Goal: Task Accomplishment & Management: Use online tool/utility

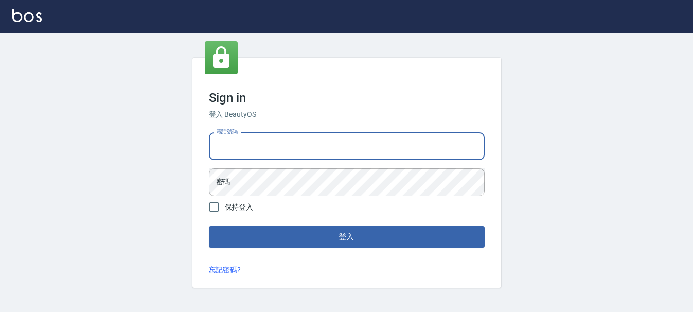
drag, startPoint x: 348, startPoint y: 142, endPoint x: 331, endPoint y: 160, distance: 24.0
click at [348, 142] on input "電話號碼" at bounding box center [347, 146] width 276 height 28
type input "0983811952"
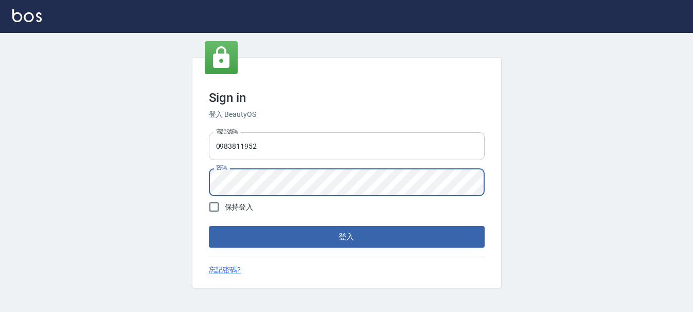
click at [209, 226] on button "登入" at bounding box center [347, 237] width 276 height 22
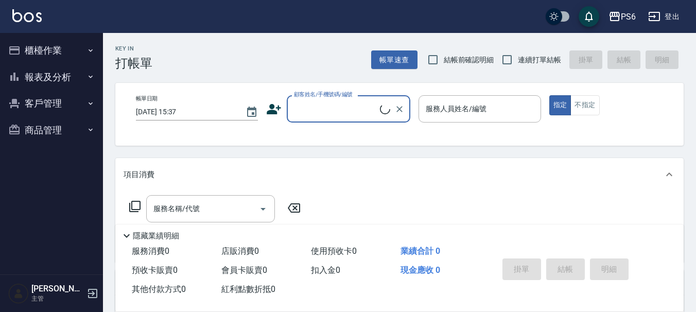
click at [70, 53] on button "櫃檯作業" at bounding box center [51, 50] width 95 height 27
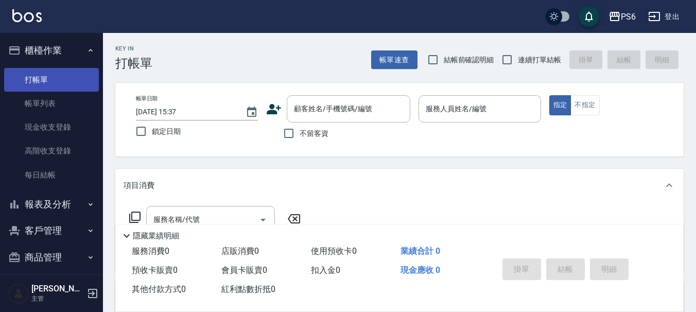
click at [70, 71] on link "打帳單" at bounding box center [51, 80] width 95 height 24
click at [499, 58] on input "連續打單結帳" at bounding box center [507, 60] width 22 height 22
checkbox input "true"
drag, startPoint x: 294, startPoint y: 137, endPoint x: 464, endPoint y: 142, distance: 169.4
click at [306, 137] on label "不留客資" at bounding box center [303, 134] width 50 height 22
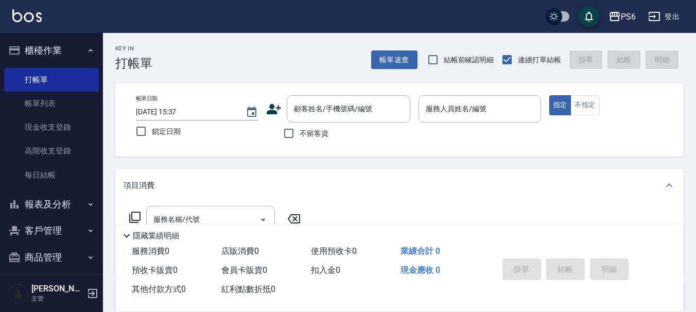
click at [300, 137] on input "不留客資" at bounding box center [289, 134] width 22 height 22
checkbox input "true"
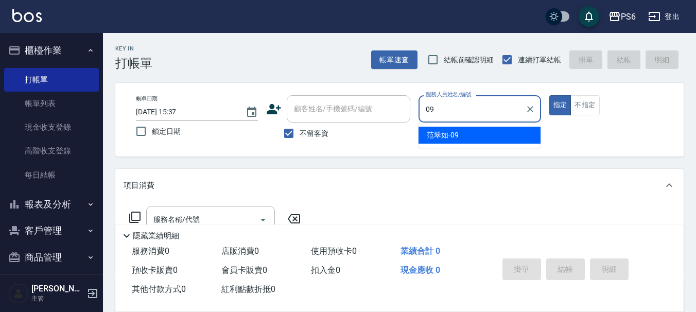
type input "[PERSON_NAME]-09"
type button "true"
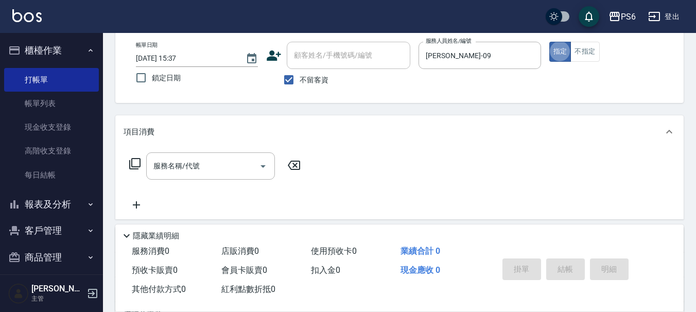
scroll to position [103, 0]
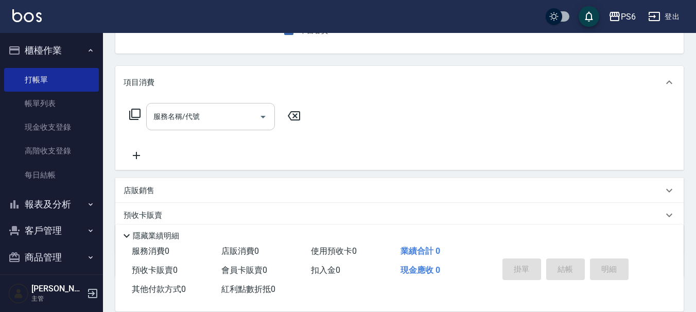
click at [200, 127] on div "服務名稱/代號" at bounding box center [210, 116] width 129 height 27
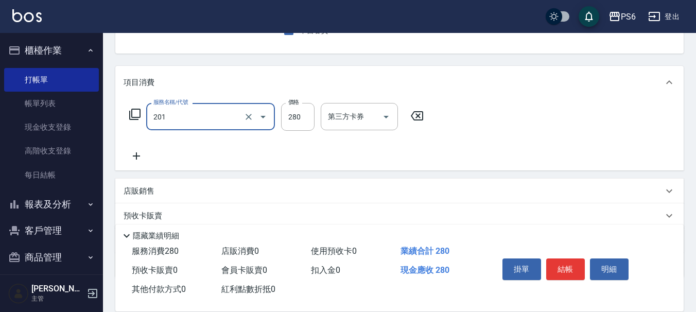
type input "一般洗髮(201)"
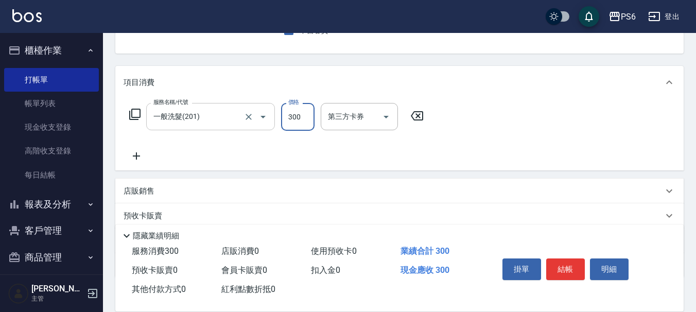
type input "300"
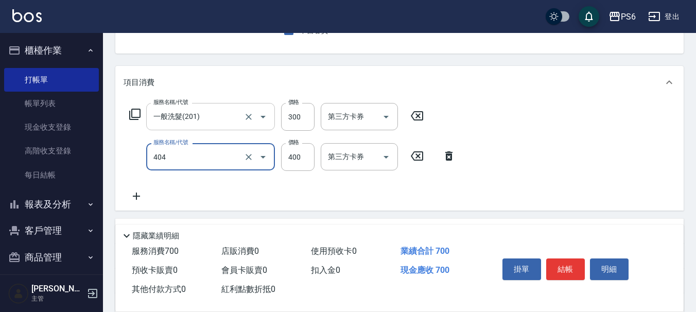
type input "B級剪髮(404)"
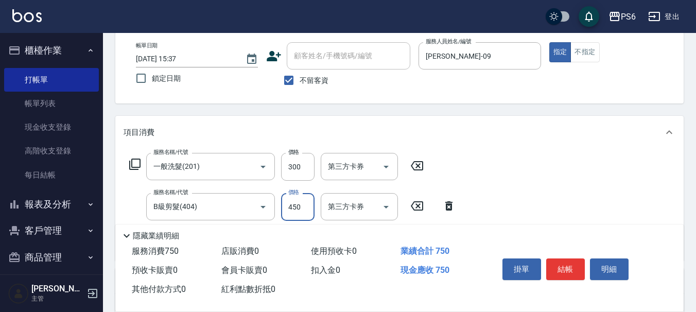
scroll to position [0, 0]
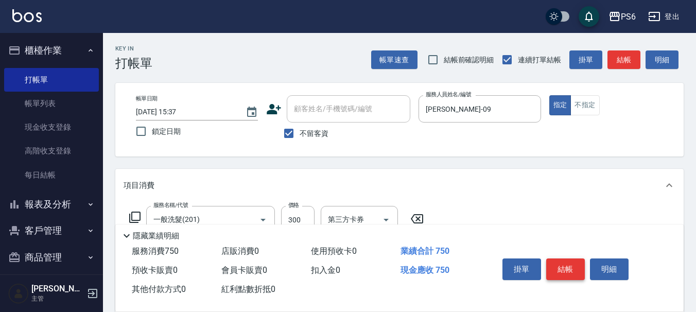
type input "450"
click at [564, 268] on button "結帳" at bounding box center [565, 269] width 39 height 22
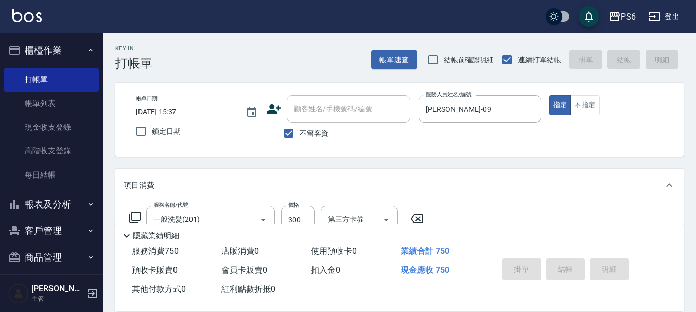
type input "[DATE] 15:38"
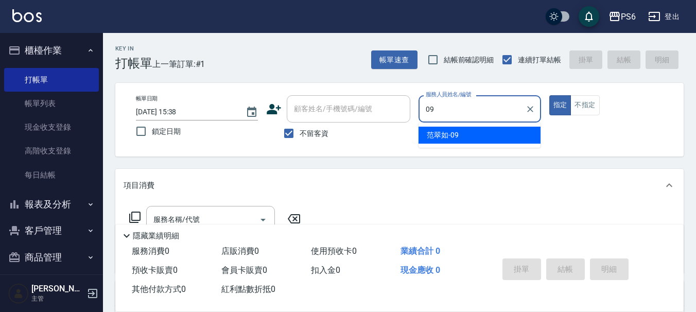
type input "[PERSON_NAME]-09"
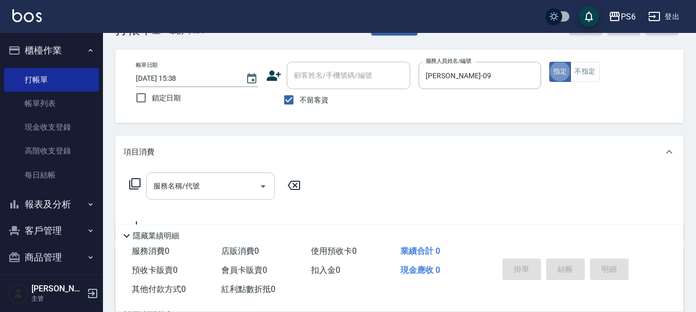
scroll to position [51, 0]
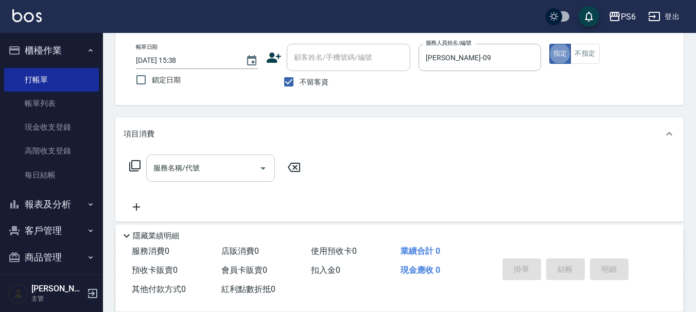
click at [232, 162] on input "服務名稱/代號" at bounding box center [203, 168] width 104 height 18
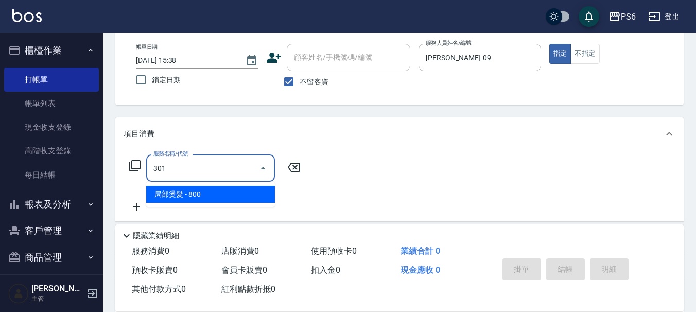
type input "局部燙髮(301)"
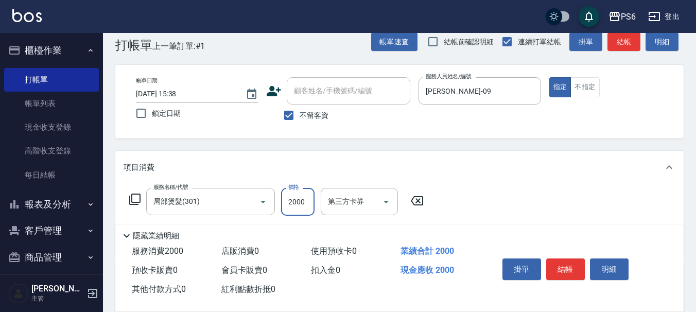
scroll to position [0, 0]
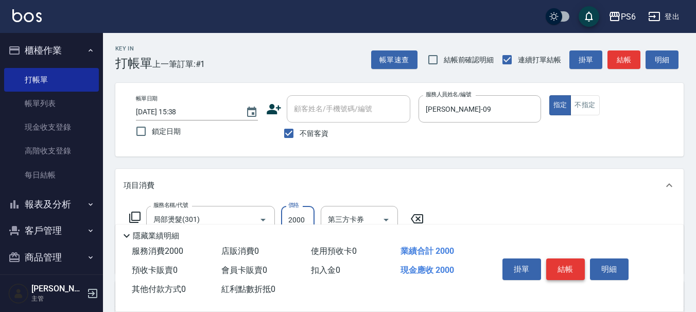
type input "2000"
click at [557, 265] on button "結帳" at bounding box center [565, 269] width 39 height 22
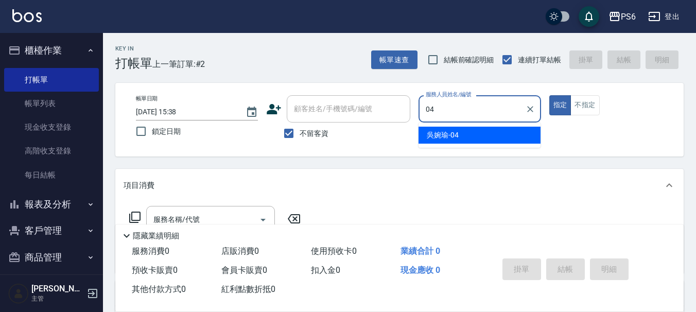
type input "[PERSON_NAME]-04"
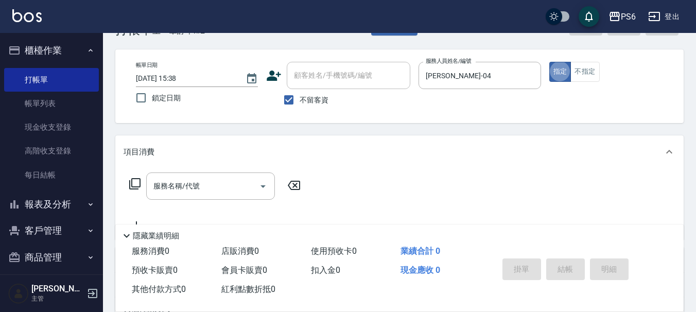
scroll to position [51, 0]
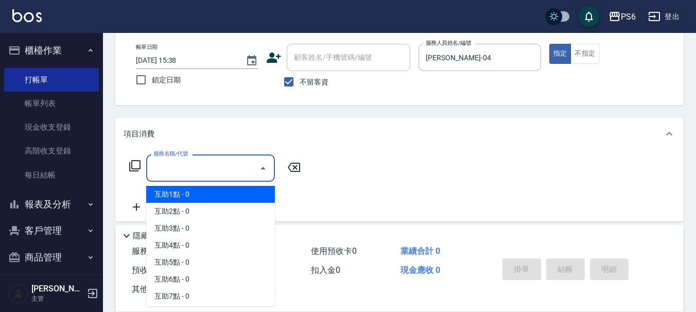
click at [240, 167] on input "服務名稱/代號" at bounding box center [203, 168] width 104 height 18
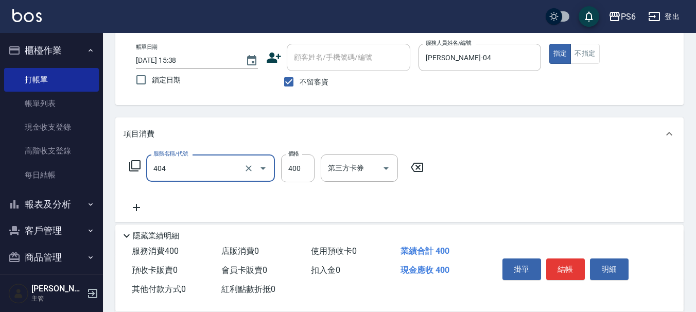
type input "B級剪髮(404)"
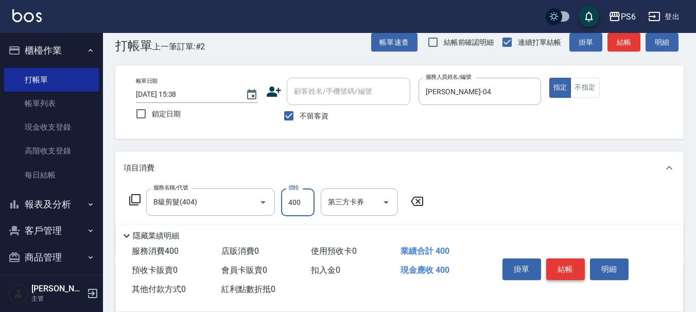
scroll to position [0, 0]
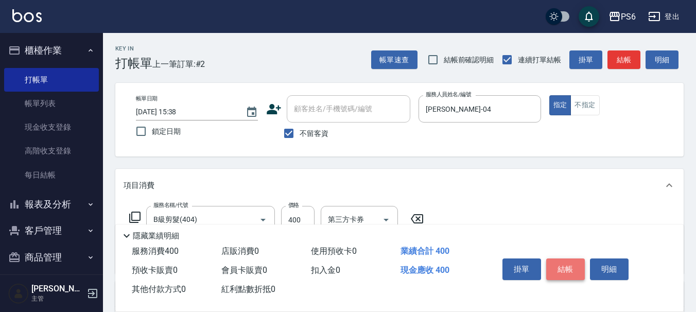
click at [569, 261] on button "結帳" at bounding box center [565, 269] width 39 height 22
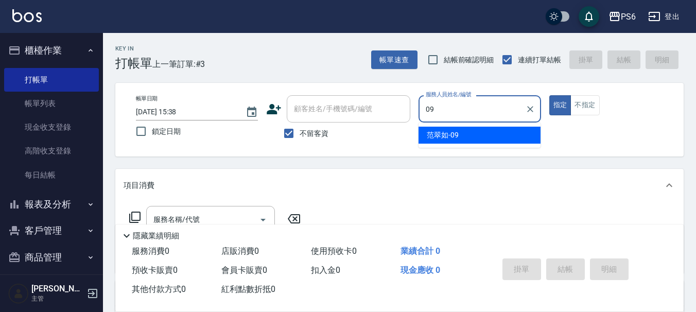
type input "[PERSON_NAME]-09"
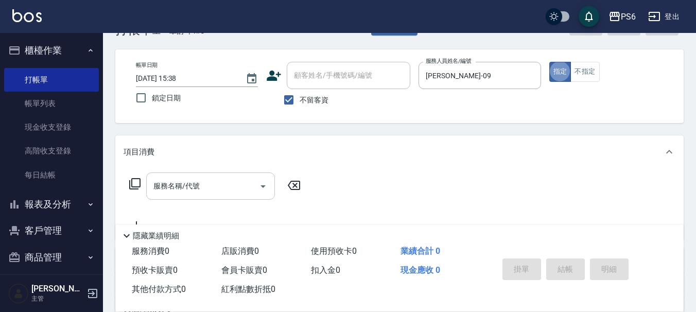
scroll to position [51, 0]
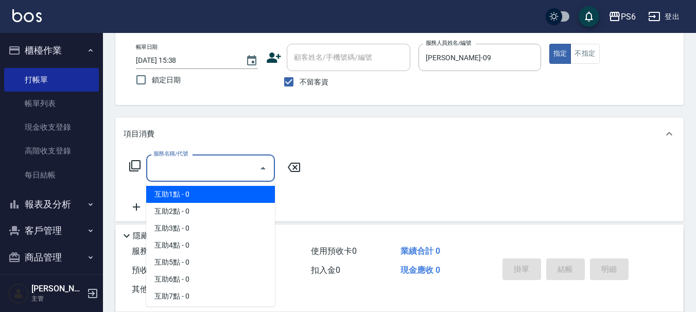
click at [198, 168] on input "服務名稱/代號" at bounding box center [203, 168] width 104 height 18
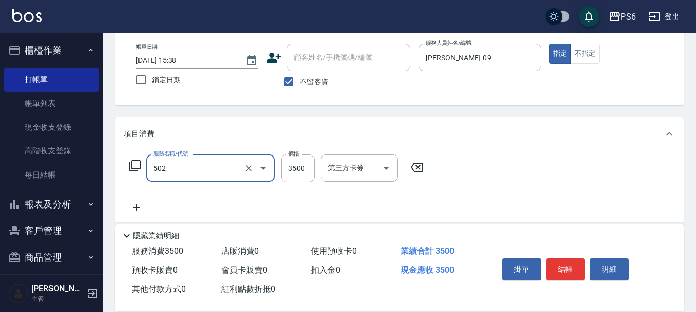
type input "水漾染髮(502)"
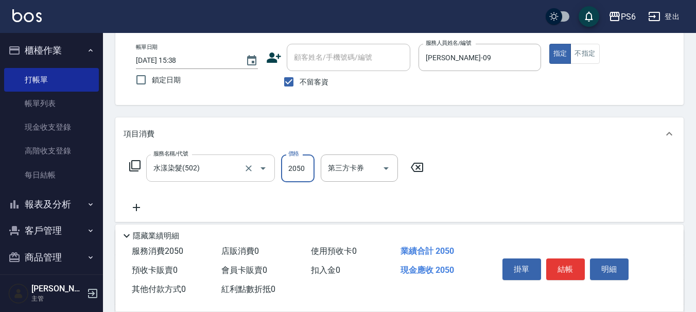
type input "2050"
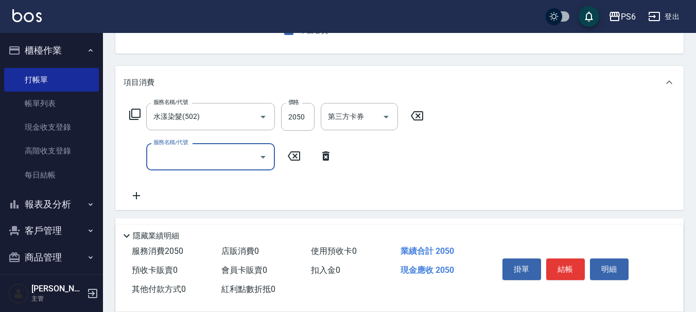
scroll to position [206, 0]
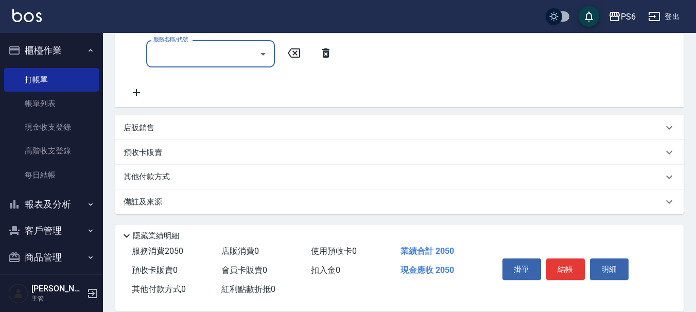
click at [153, 125] on p "店販銷售" at bounding box center [139, 128] width 31 height 11
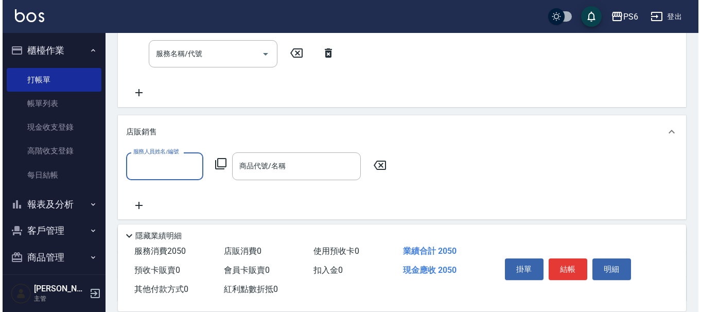
scroll to position [0, 0]
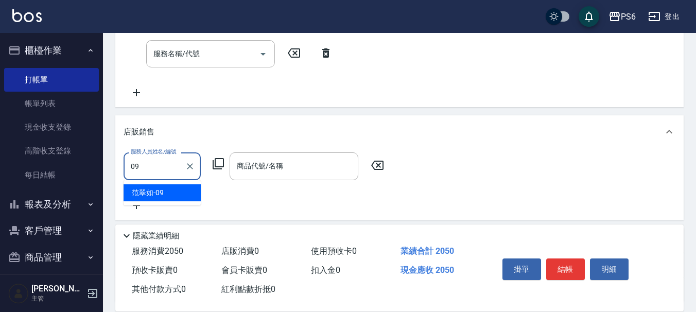
type input "[PERSON_NAME]-09"
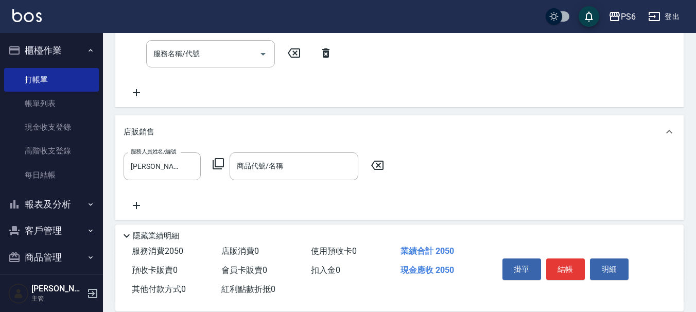
click at [220, 162] on icon at bounding box center [218, 164] width 12 height 12
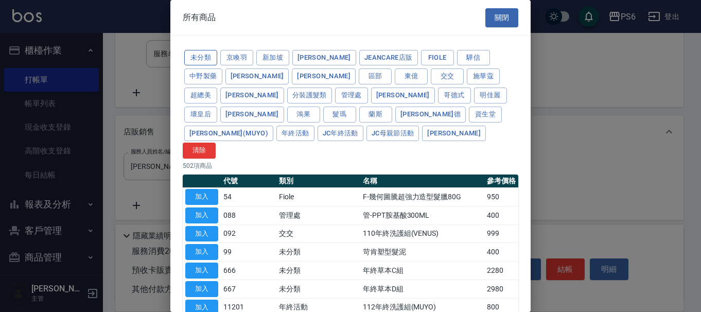
click at [210, 60] on button "未分類" at bounding box center [200, 58] width 33 height 16
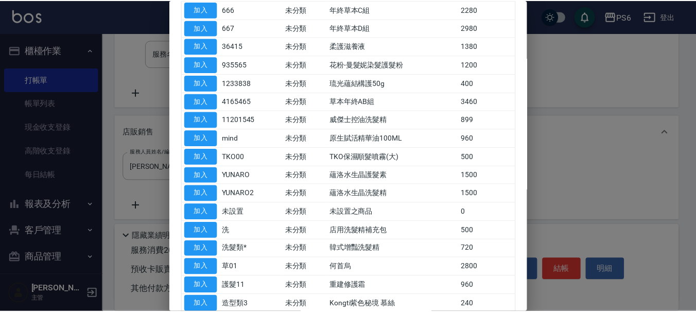
scroll to position [248, 0]
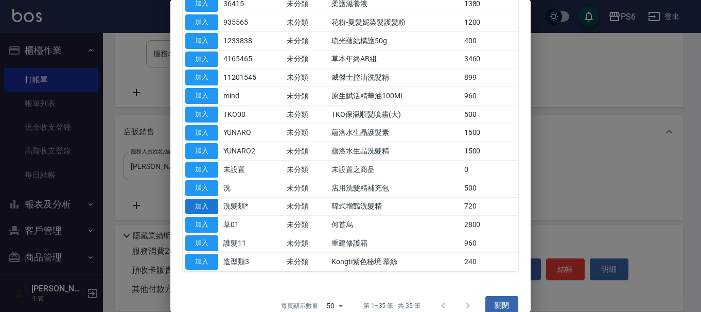
click at [207, 199] on button "加入" at bounding box center [201, 207] width 33 height 16
type input "韓式增豔洗髮精"
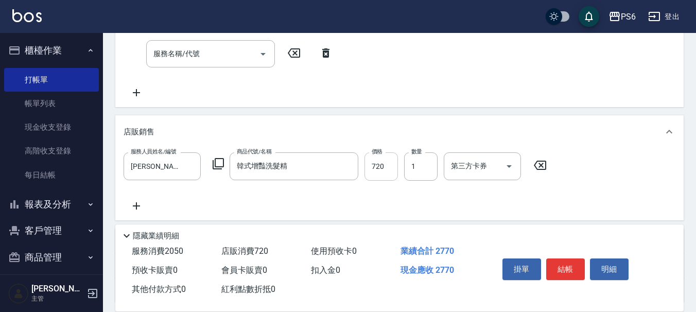
click at [387, 170] on input "720" at bounding box center [380, 166] width 33 height 28
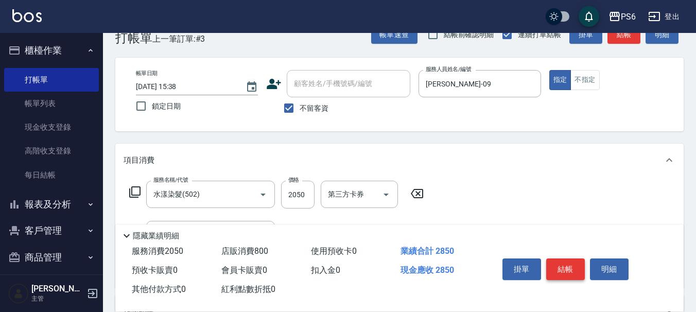
scroll to position [0, 0]
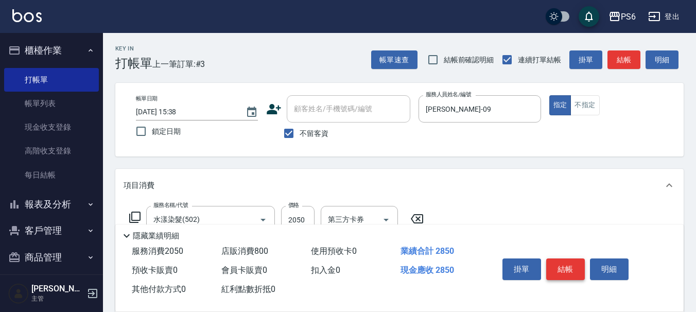
type input "800"
click at [565, 266] on button "結帳" at bounding box center [565, 269] width 39 height 22
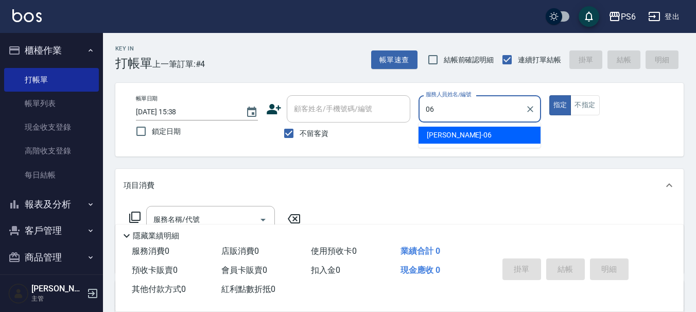
type input "[PERSON_NAME]-06"
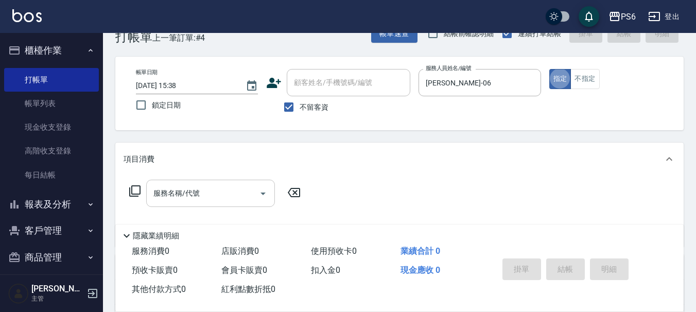
scroll to position [51, 0]
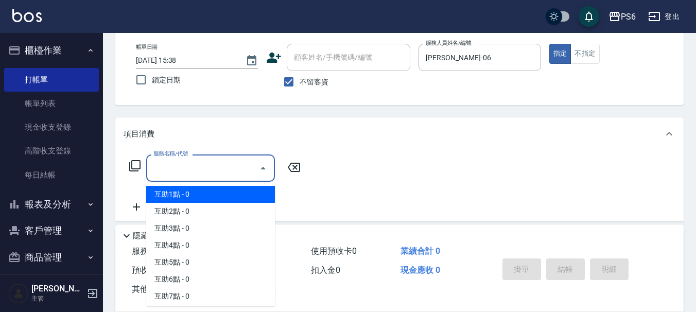
click at [240, 171] on input "服務名稱/代號" at bounding box center [203, 168] width 104 height 18
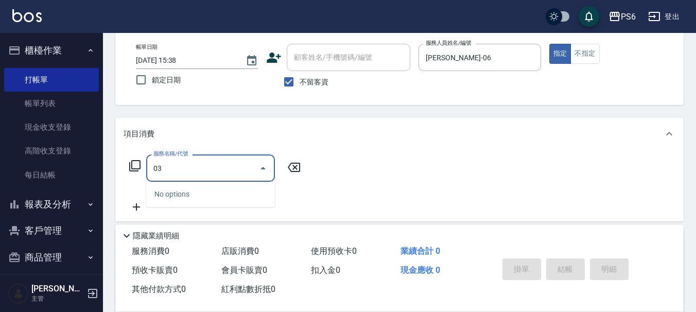
type input "0"
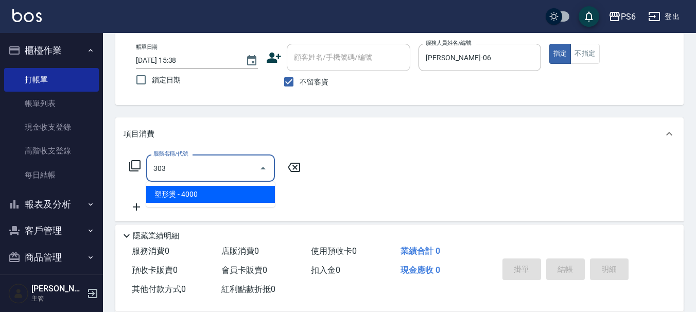
type input "塑形燙(303)"
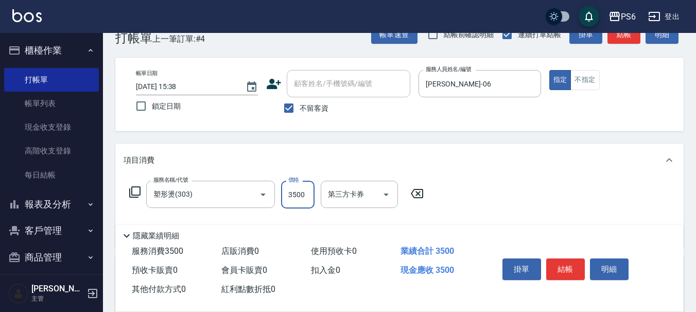
scroll to position [0, 0]
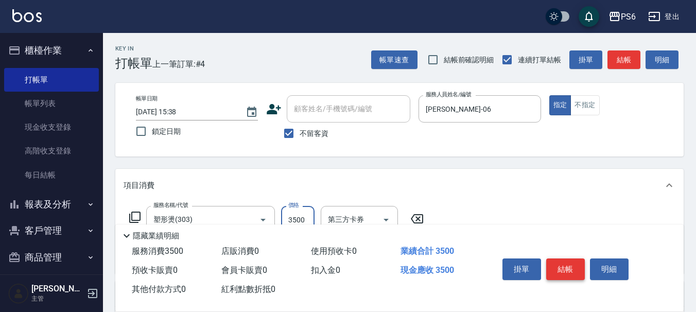
type input "3500"
click at [566, 269] on button "結帳" at bounding box center [565, 269] width 39 height 22
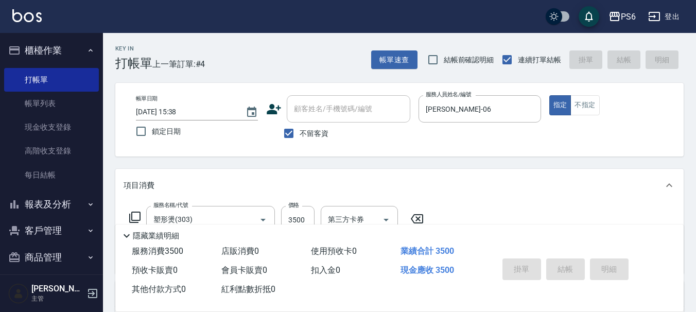
type input "[DATE] 15:39"
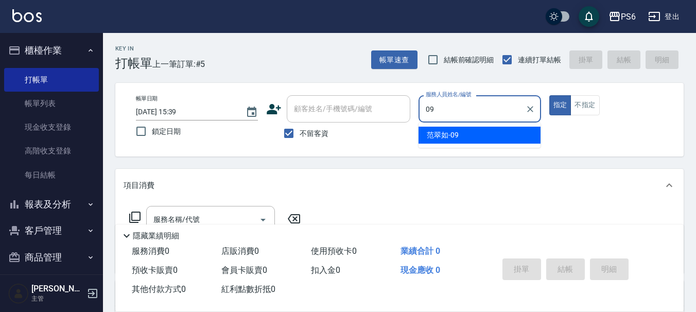
type input "[PERSON_NAME]-09"
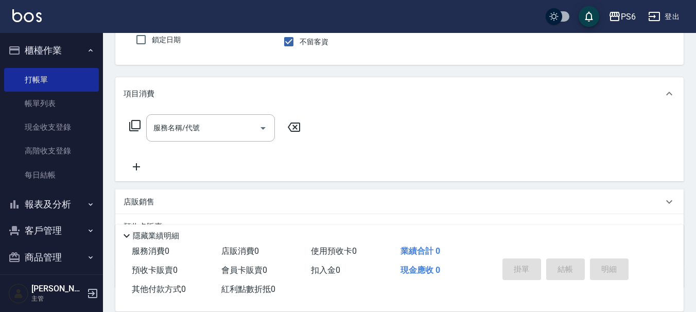
scroll to position [103, 0]
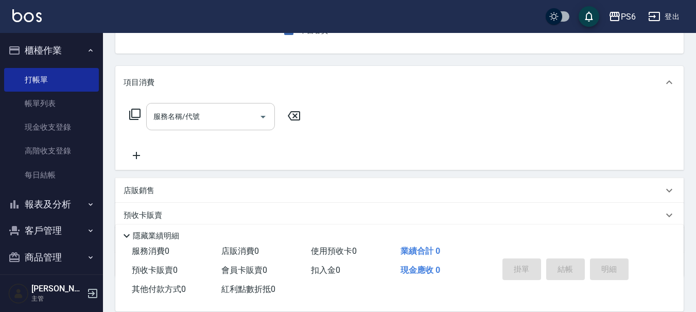
drag, startPoint x: 200, startPoint y: 105, endPoint x: 199, endPoint y: 110, distance: 5.2
click at [200, 108] on div "服務名稱/代號" at bounding box center [210, 116] width 129 height 27
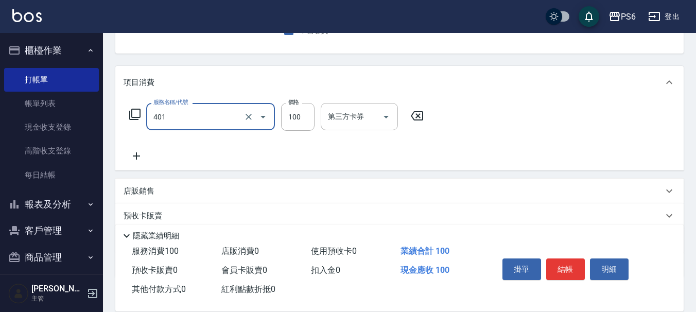
type input "造型(401)"
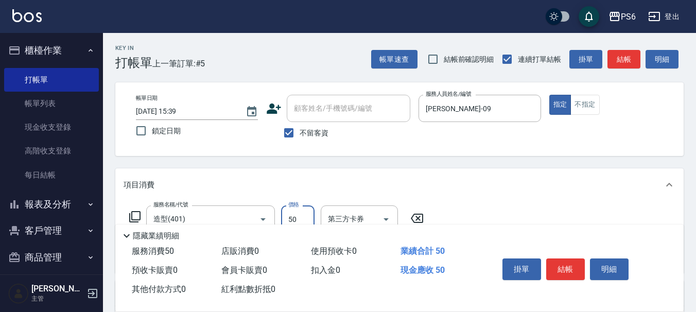
scroll to position [0, 0]
type input "50"
click at [559, 258] on button "結帳" at bounding box center [565, 269] width 39 height 22
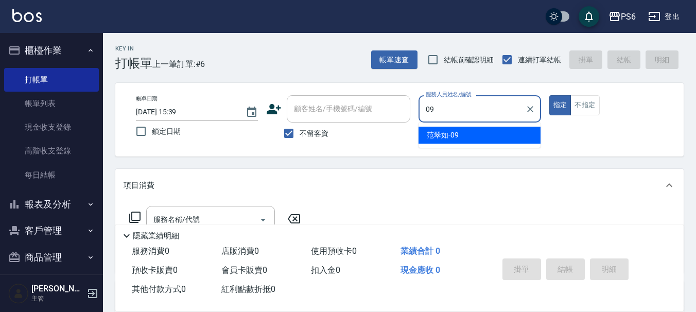
type input "[PERSON_NAME]-09"
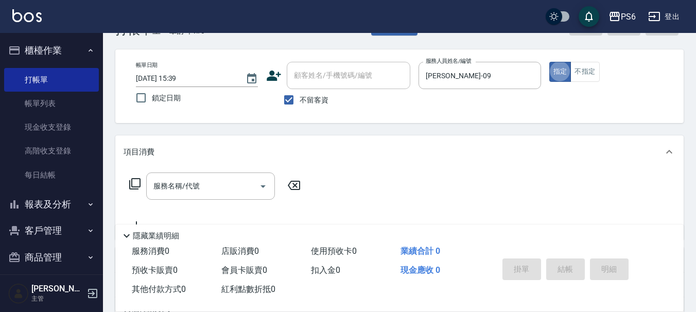
scroll to position [51, 0]
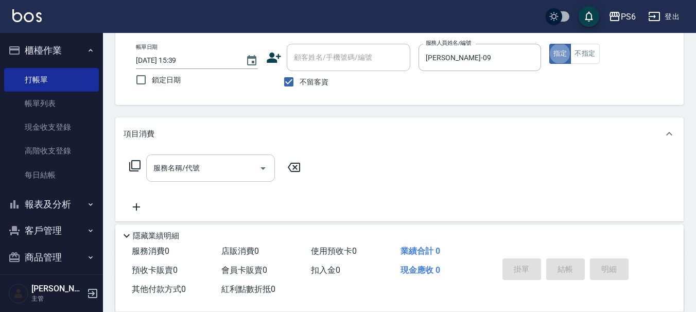
click at [231, 163] on input "服務名稱/代號" at bounding box center [203, 168] width 104 height 18
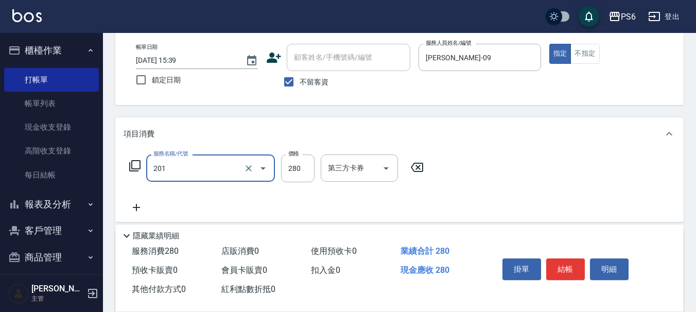
type input "一般洗髮(201)"
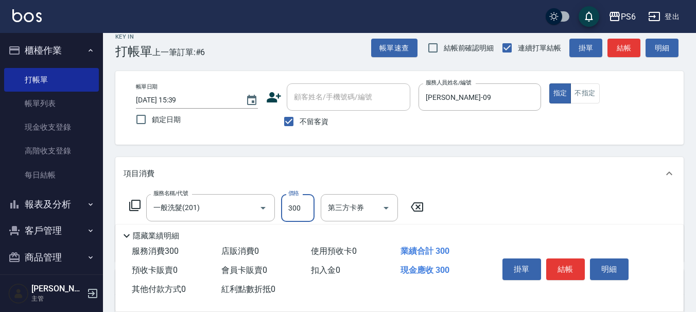
scroll to position [0, 0]
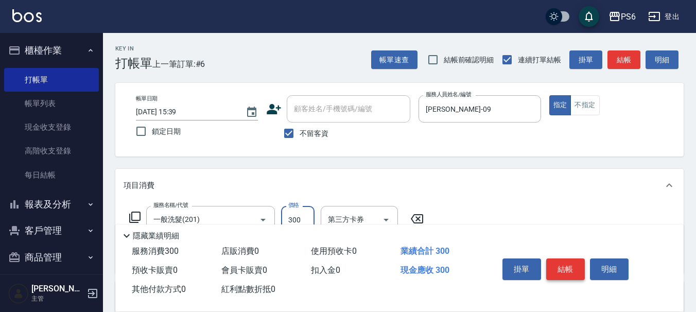
type input "300"
click at [572, 270] on button "結帳" at bounding box center [565, 269] width 39 height 22
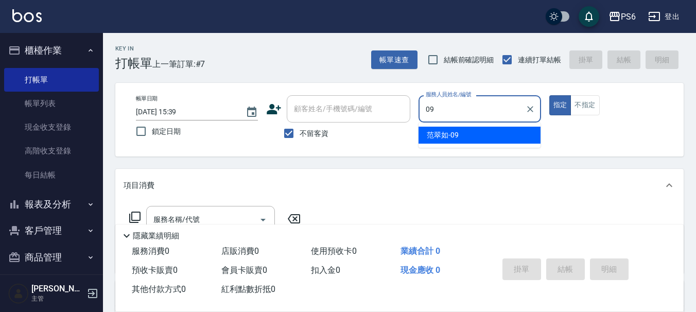
type input "[PERSON_NAME]-09"
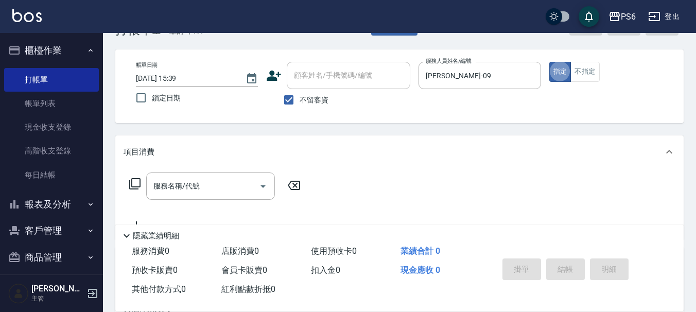
scroll to position [51, 0]
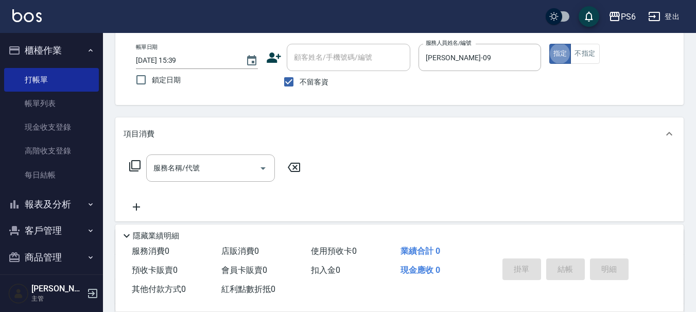
click at [231, 150] on div "項目消費" at bounding box center [399, 133] width 568 height 33
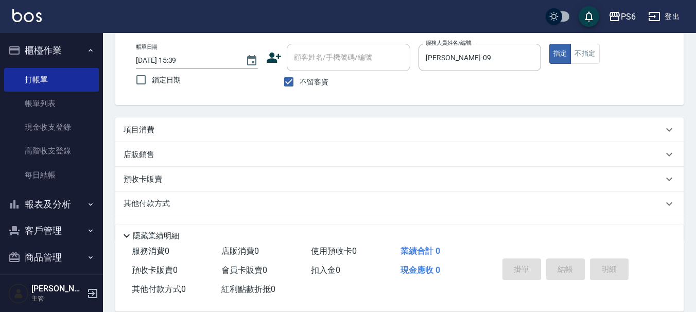
drag, startPoint x: 209, startPoint y: 137, endPoint x: 203, endPoint y: 177, distance: 40.6
click at [209, 136] on div "項目消費" at bounding box center [399, 129] width 568 height 25
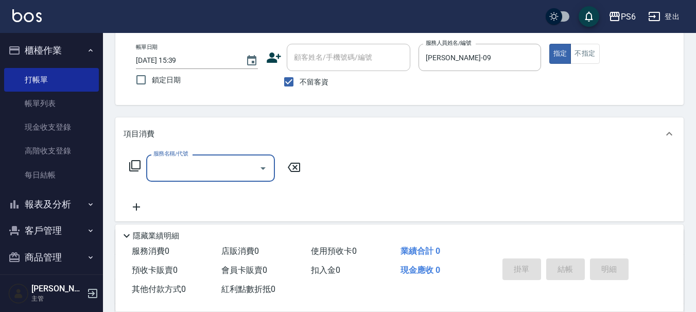
scroll to position [0, 0]
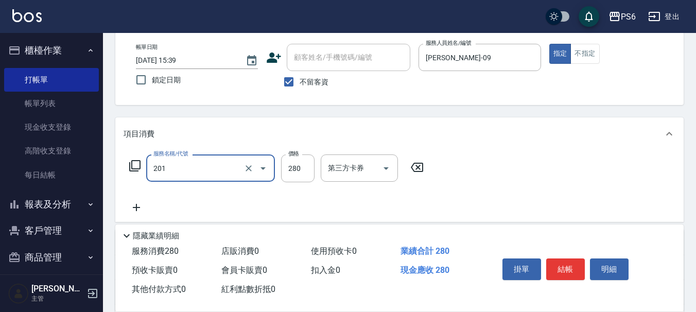
type input "一般洗髮(201)"
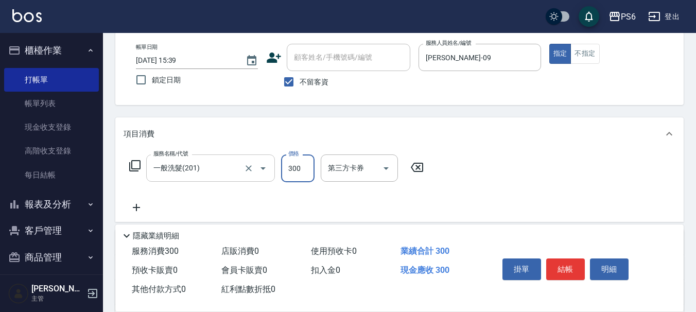
type input "300"
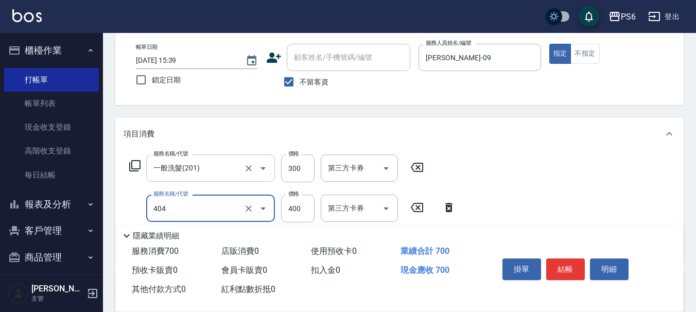
type input "B級剪髮(404)"
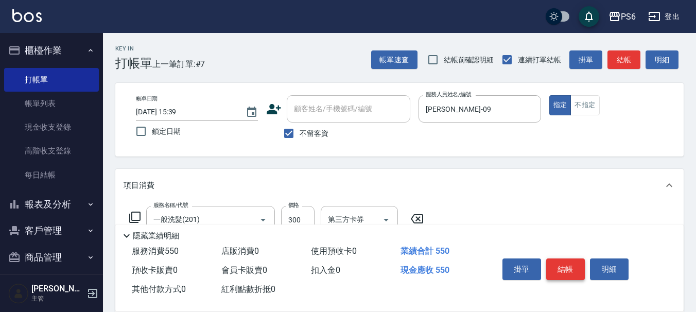
type input "250"
click at [573, 268] on button "結帳" at bounding box center [565, 269] width 39 height 22
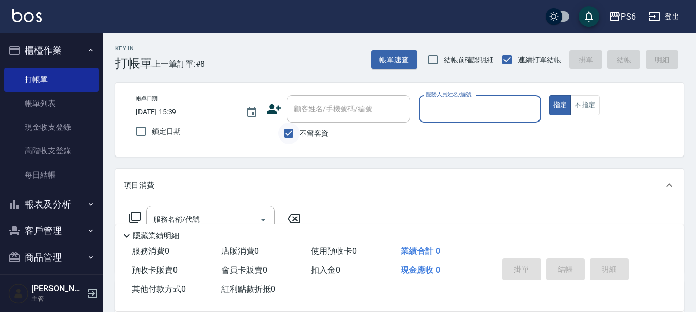
click at [294, 136] on input "不留客資" at bounding box center [289, 134] width 22 height 22
checkbox input "false"
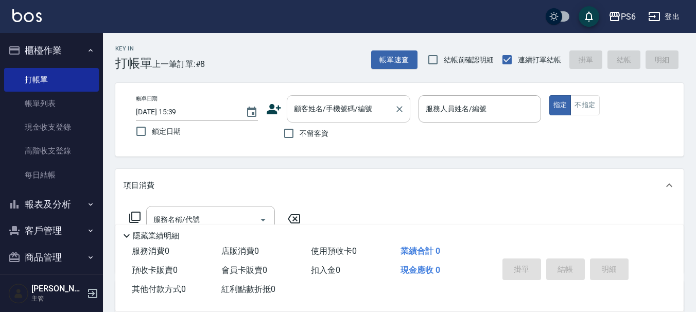
click at [319, 120] on div "顧客姓名/手機號碼/編號" at bounding box center [349, 108] width 124 height 27
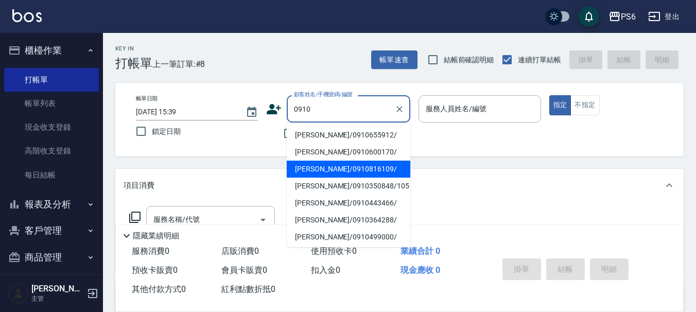
click at [351, 168] on li "[PERSON_NAME]/0910816109/" at bounding box center [349, 169] width 124 height 17
type input "[PERSON_NAME]/0910816109/"
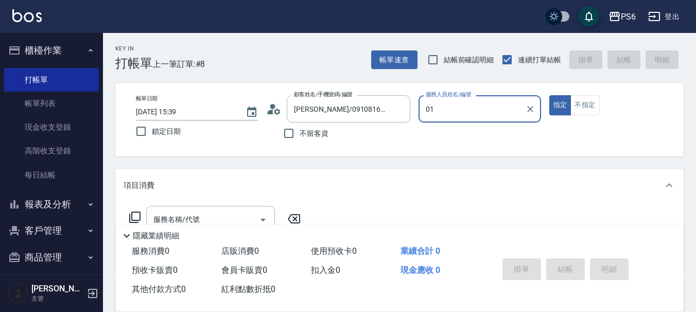
type input "0"
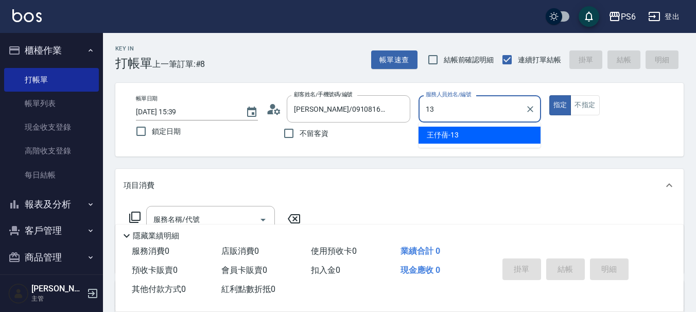
type input "[PERSON_NAME]-13"
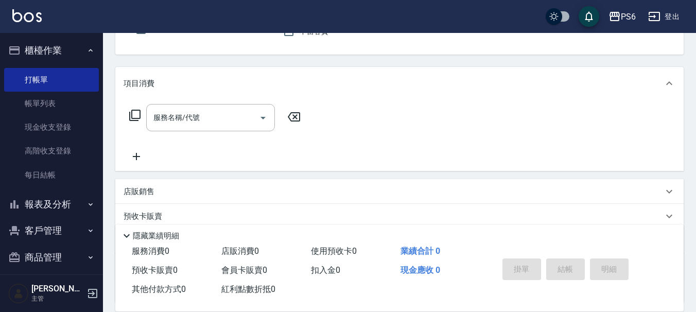
scroll to position [103, 0]
click at [216, 119] on input "服務名稱/代號" at bounding box center [203, 117] width 104 height 18
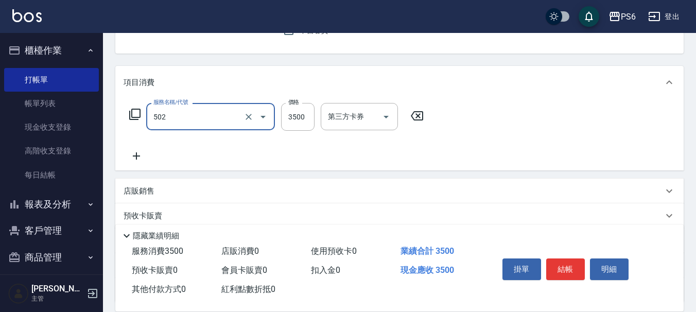
type input "水漾染髮(502)"
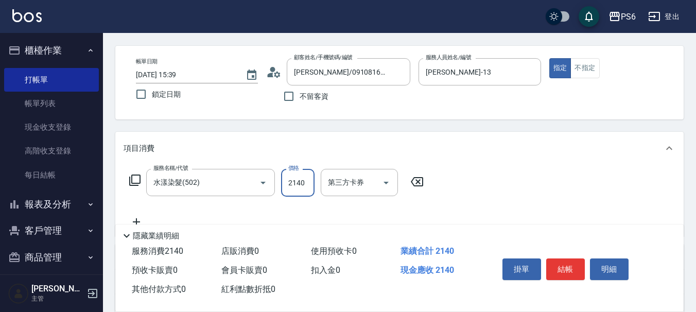
scroll to position [0, 0]
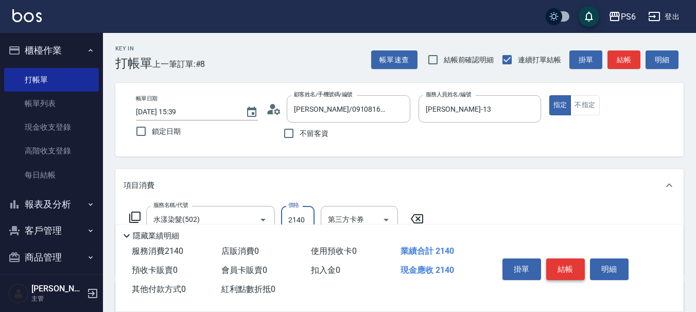
type input "2140"
click at [562, 267] on button "結帳" at bounding box center [565, 269] width 39 height 22
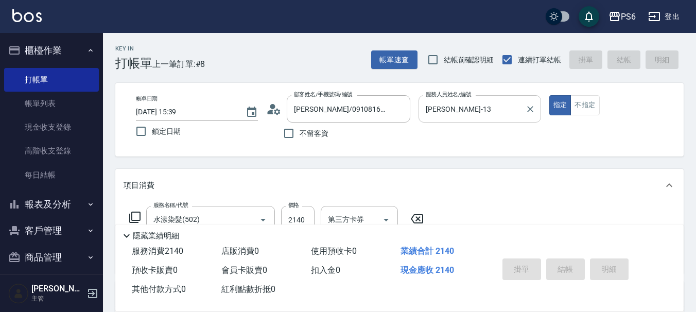
type input "[DATE] 15:40"
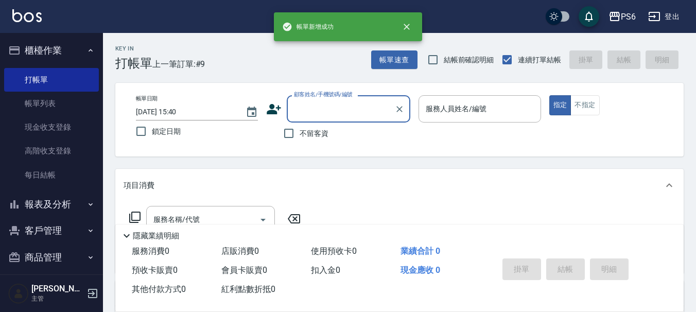
click at [292, 134] on input "不留客資" at bounding box center [289, 134] width 22 height 22
checkbox input "true"
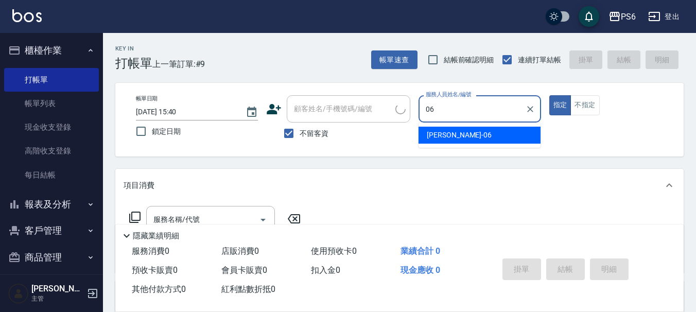
type input "[PERSON_NAME]-06"
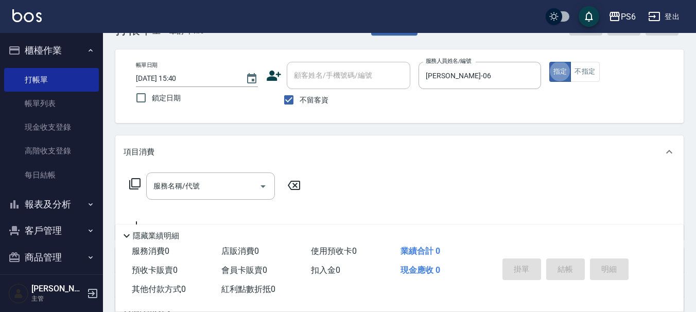
scroll to position [103, 0]
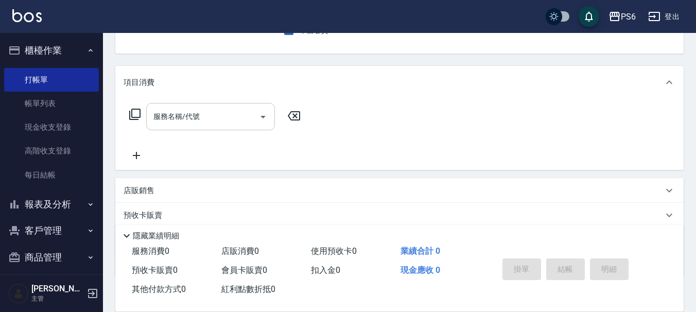
click at [211, 116] on input "服務名稱/代號" at bounding box center [203, 117] width 104 height 18
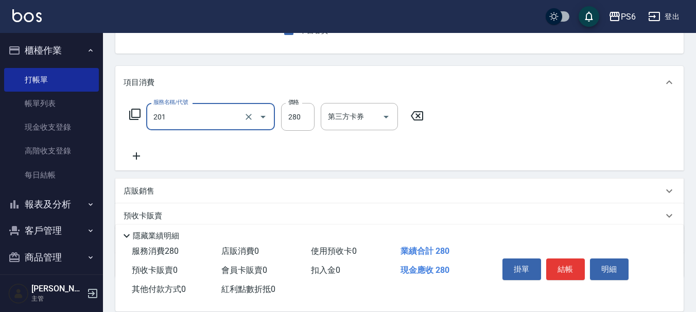
type input "一般洗髮(201)"
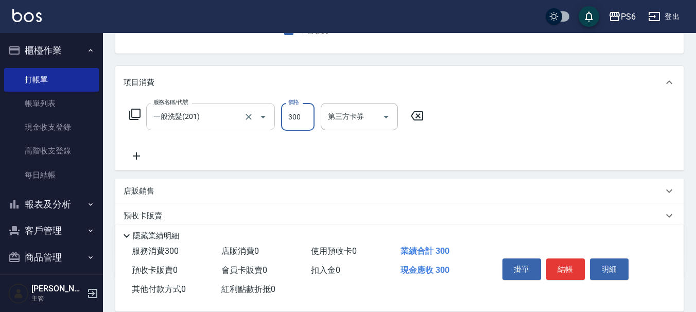
type input "300"
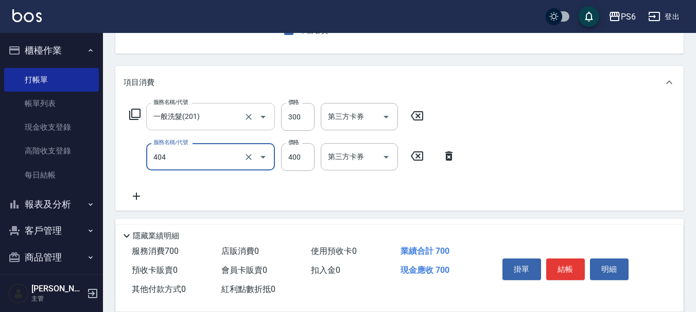
type input "B級剪髮(404)"
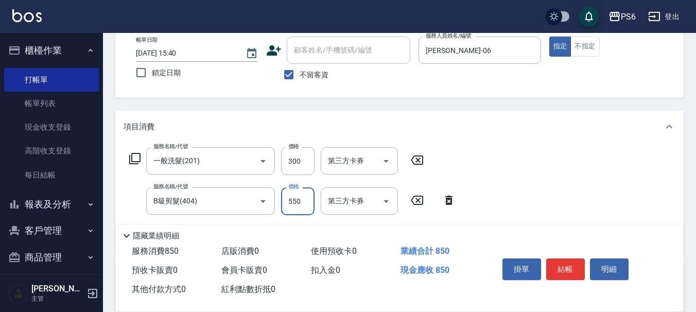
scroll to position [0, 0]
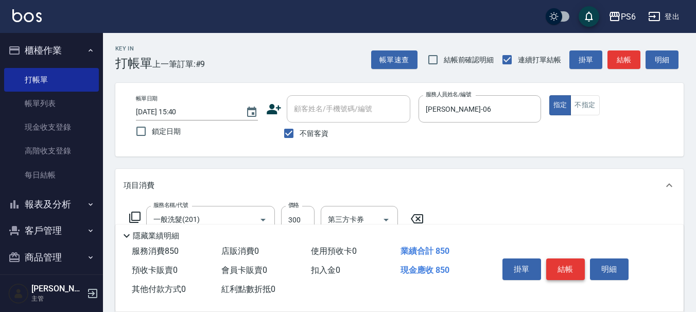
type input "550"
click at [568, 263] on button "結帳" at bounding box center [565, 269] width 39 height 22
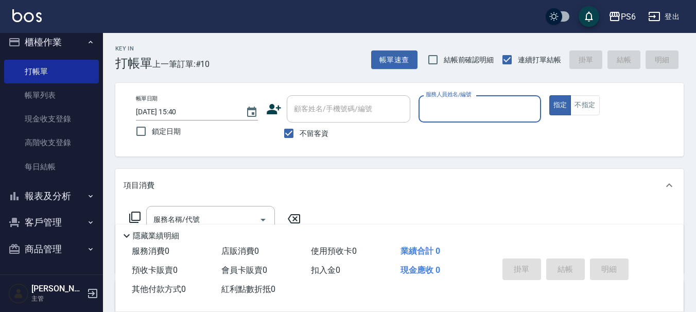
click at [59, 203] on button "報表及分析" at bounding box center [51, 196] width 95 height 27
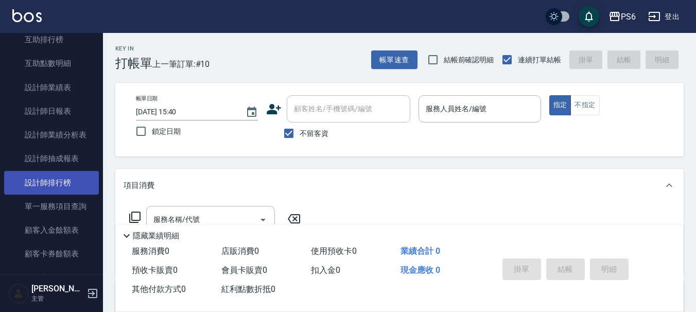
scroll to position [266, 0]
click at [69, 192] on link "設計師排行榜" at bounding box center [51, 182] width 95 height 24
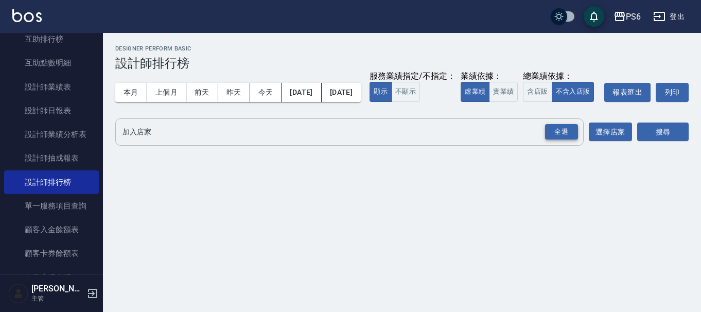
click at [552, 140] on div "全選" at bounding box center [561, 132] width 33 height 16
click at [649, 142] on button "搜尋" at bounding box center [662, 132] width 51 height 19
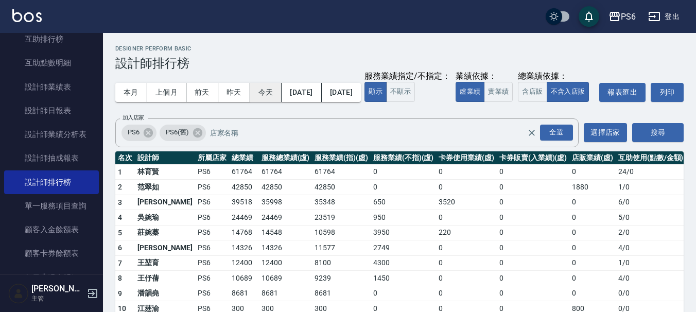
click at [255, 90] on button "今天" at bounding box center [266, 92] width 32 height 19
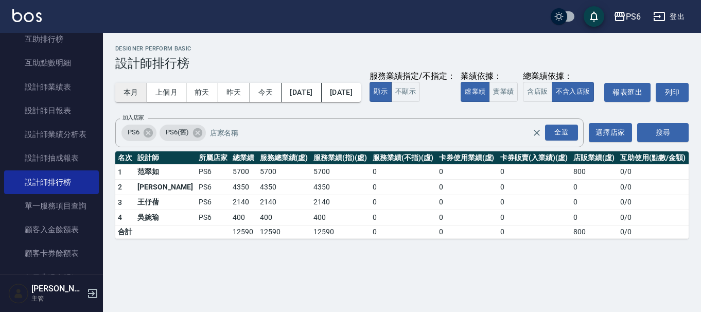
click at [134, 93] on button "本月" at bounding box center [131, 92] width 32 height 19
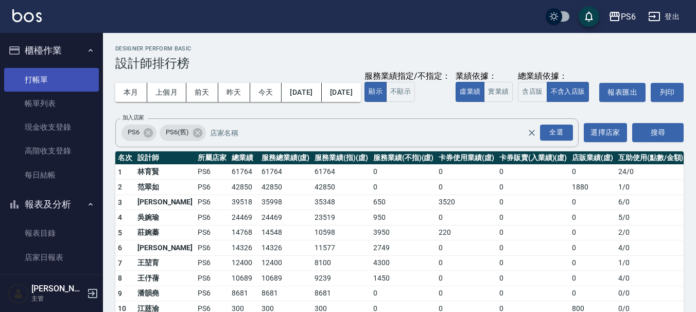
click at [48, 86] on link "打帳單" at bounding box center [51, 80] width 95 height 24
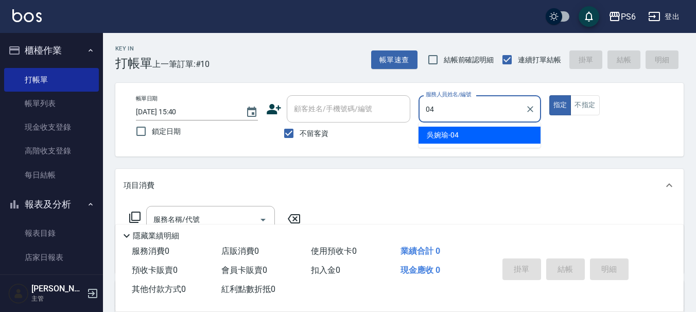
type input "[PERSON_NAME]-04"
type button "true"
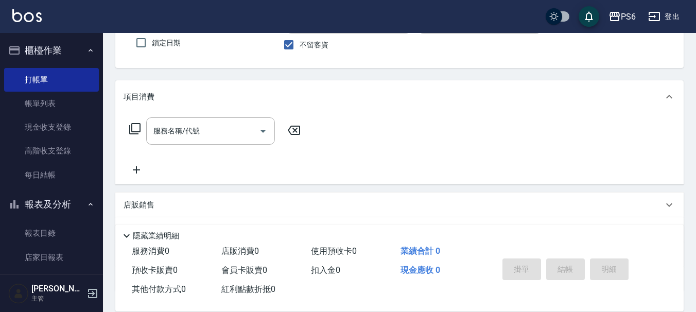
scroll to position [103, 0]
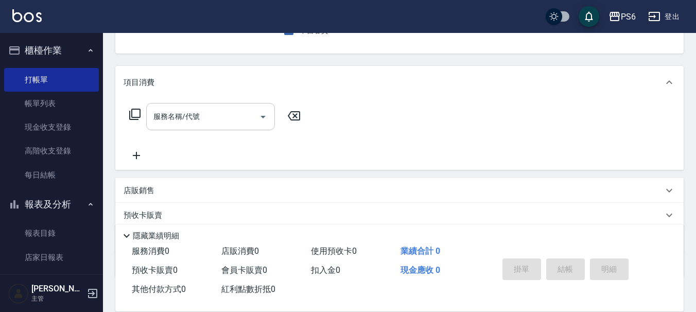
click at [209, 111] on input "服務名稱/代號" at bounding box center [203, 117] width 104 height 18
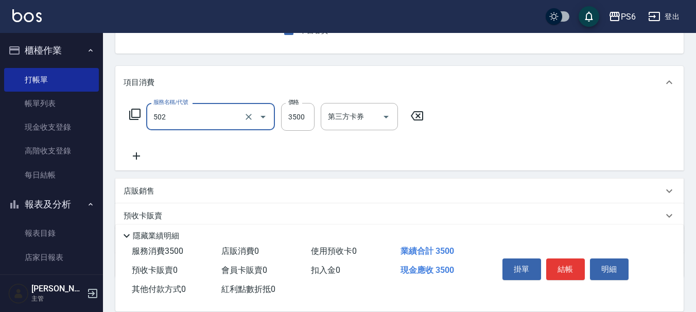
type input "水漾染髮(502)"
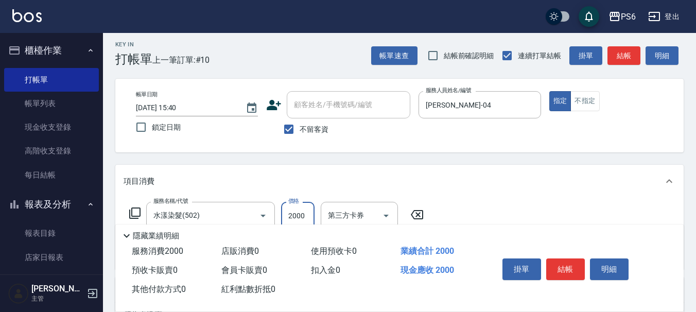
scroll to position [0, 0]
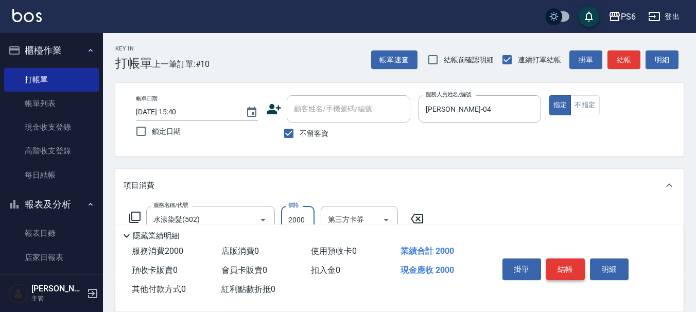
type input "2000"
click at [561, 268] on button "結帳" at bounding box center [565, 269] width 39 height 22
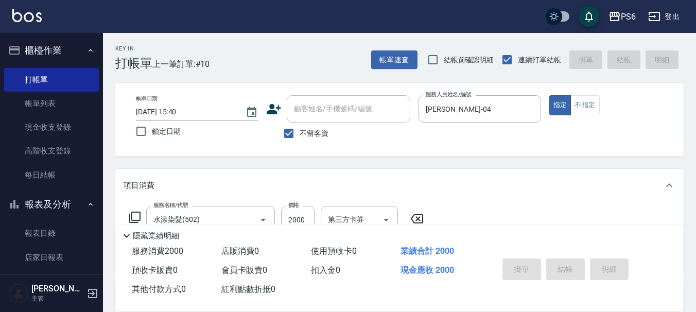
type input "[DATE] 15:41"
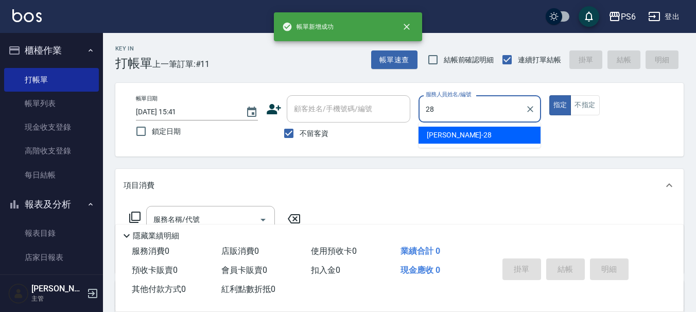
type input "[PERSON_NAME]-28"
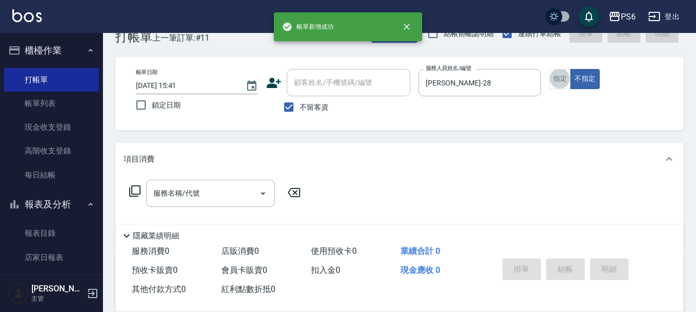
scroll to position [51, 0]
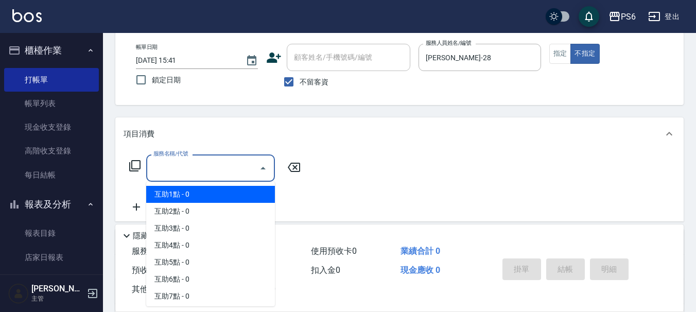
click at [222, 171] on input "服務名稱/代號" at bounding box center [203, 168] width 104 height 18
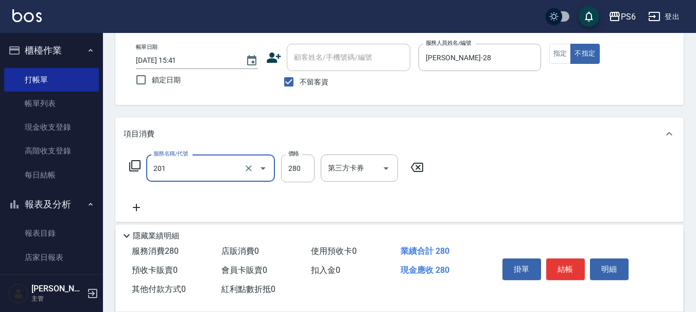
type input "一般洗髮(201)"
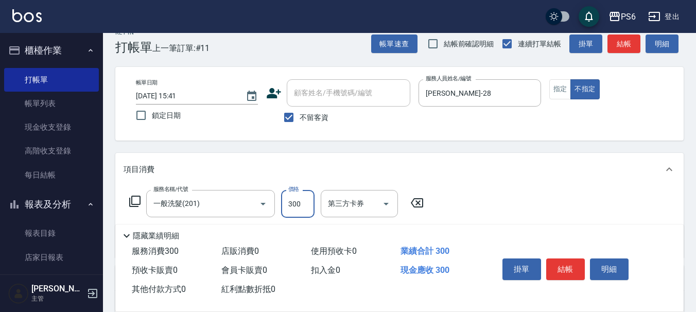
scroll to position [0, 0]
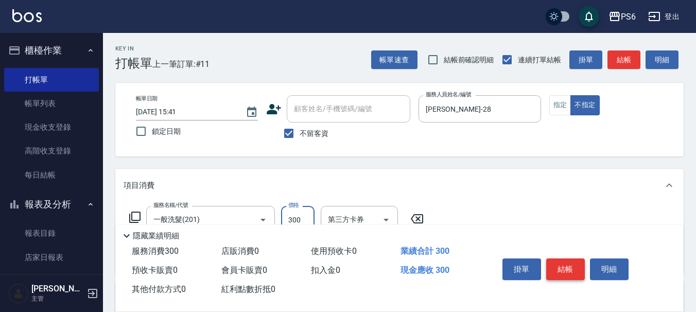
type input "300"
click at [565, 268] on button "結帳" at bounding box center [565, 269] width 39 height 22
